Goal: Entertainment & Leisure: Consume media (video, audio)

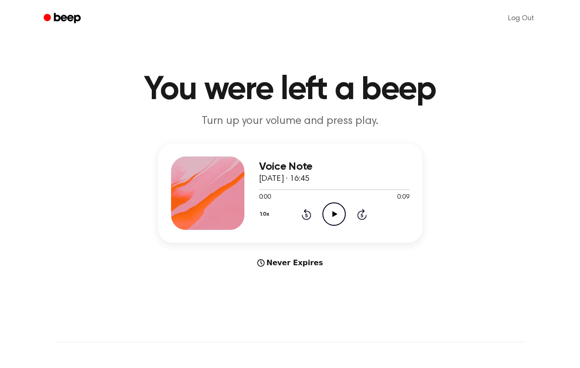
click at [327, 211] on icon "Play Audio" at bounding box center [333, 213] width 23 height 23
click at [333, 217] on icon "Play Audio" at bounding box center [333, 213] width 23 height 23
